Goal: Task Accomplishment & Management: Use online tool/utility

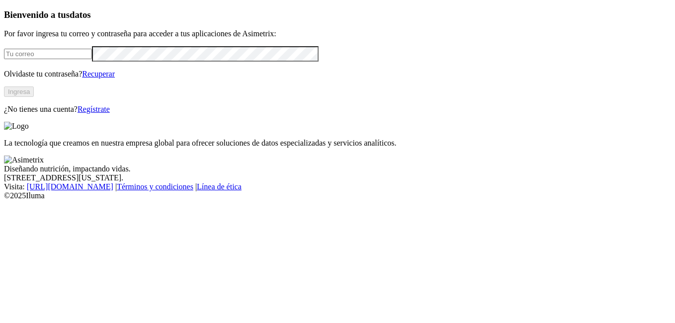
type input "[EMAIL_ADDRESS][PERSON_NAME][DOMAIN_NAME]"
click at [34, 97] on button "Ingresa" at bounding box center [19, 91] width 30 height 10
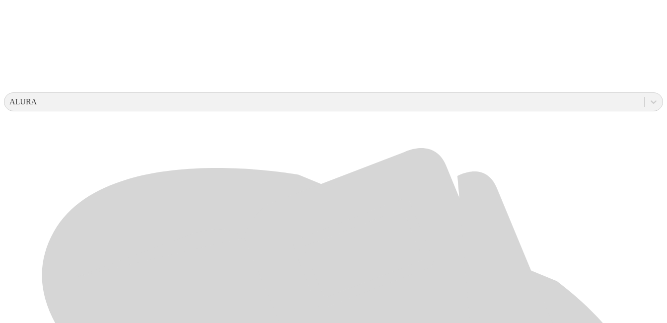
scroll to position [310, 0]
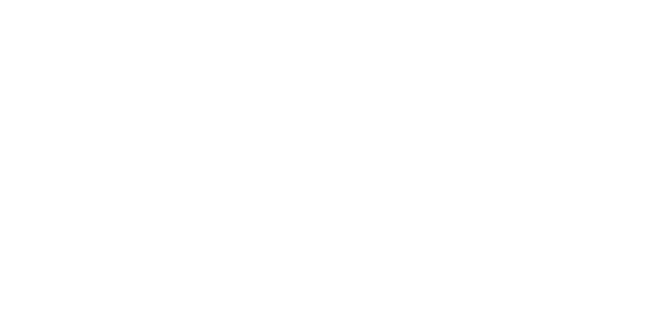
scroll to position [0, 0]
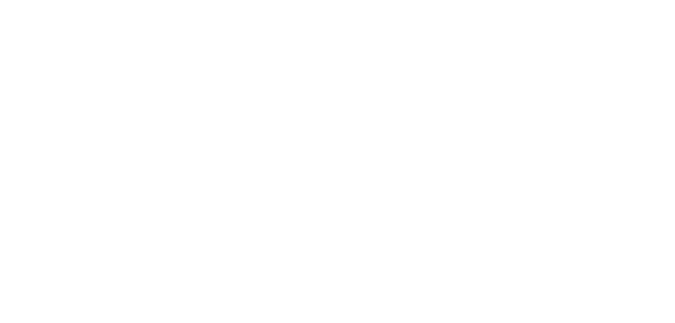
type input "ASIMETRIX [PERSON_NAME] [PERSON_NAME] [DATE].xlsx"
type input "ASIMETRIX [PERSON_NAME] Agropecuaria [PERSON_NAME] [DATE].xlsx"
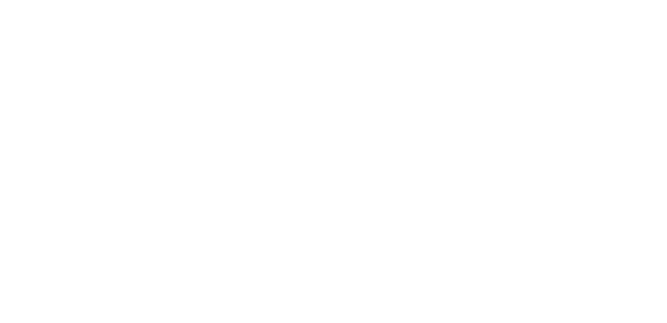
type input "ASIMETRIX [PERSON_NAME] Agropecuaria La Providencia [DATE].xlsx"
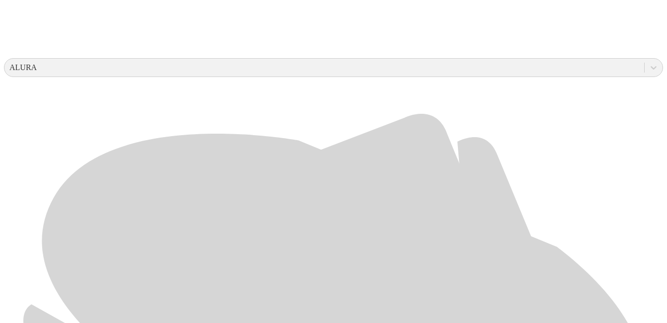
scroll to position [344, 0]
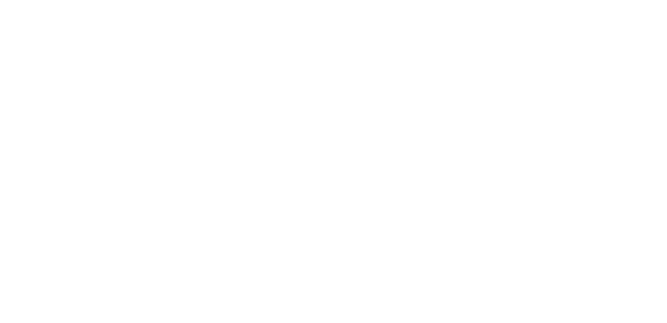
scroll to position [0, 0]
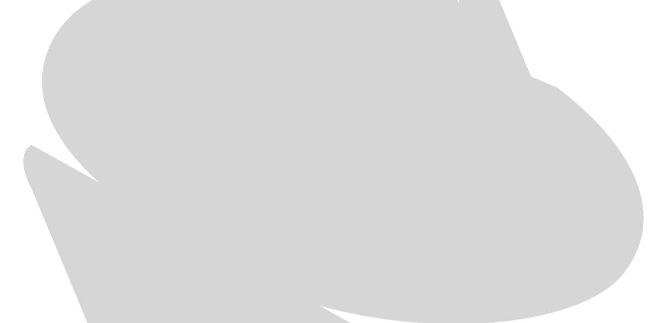
scroll to position [513, 0]
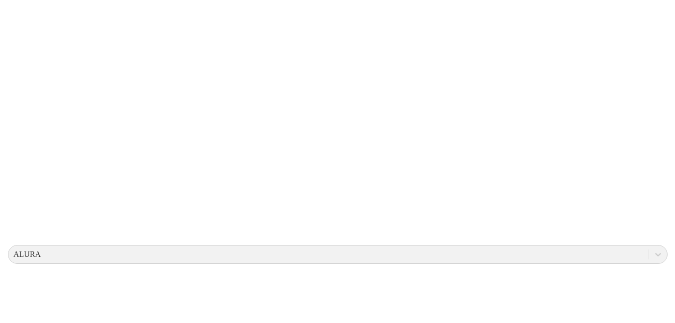
scroll to position [0, 0]
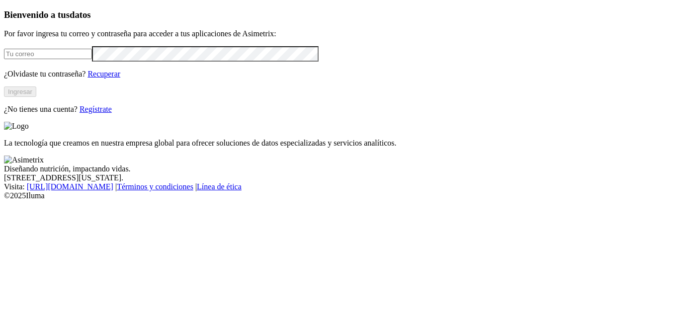
type input "[EMAIL_ADDRESS][PERSON_NAME][DOMAIN_NAME]"
drag, startPoint x: 514, startPoint y: 94, endPoint x: 502, endPoint y: 95, distance: 11.9
click at [514, 122] on div "La tecnología que creamos en nuestra empresa global para ofrecer soluciones de …" at bounding box center [337, 135] width 667 height 26
click at [36, 97] on button "Ingresar" at bounding box center [20, 91] width 32 height 10
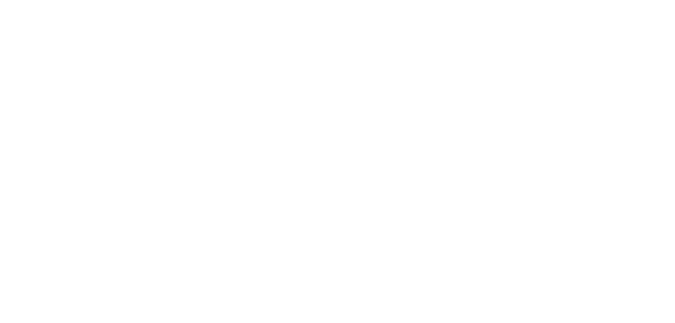
click at [215, 127] on div at bounding box center [341, 161] width 675 height 323
drag, startPoint x: 215, startPoint y: 127, endPoint x: 246, endPoint y: 127, distance: 30.8
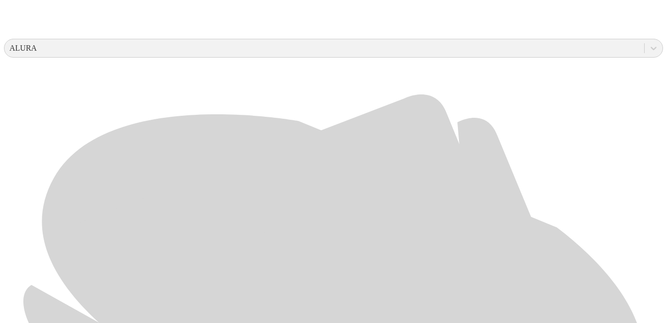
scroll to position [369, 0]
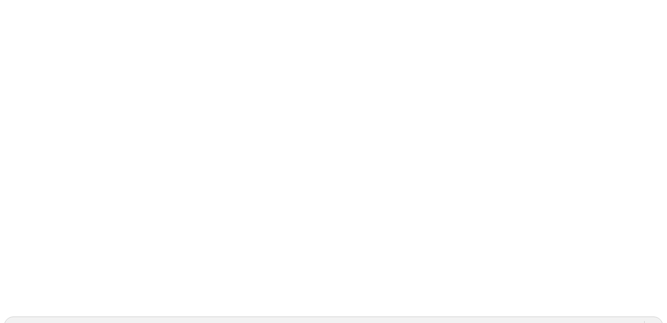
scroll to position [0, 0]
